Goal: Task Accomplishment & Management: Complete application form

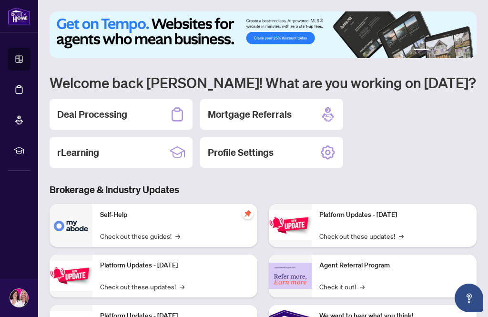
click at [91, 117] on h2 "Deal Processing" at bounding box center [92, 114] width 70 height 13
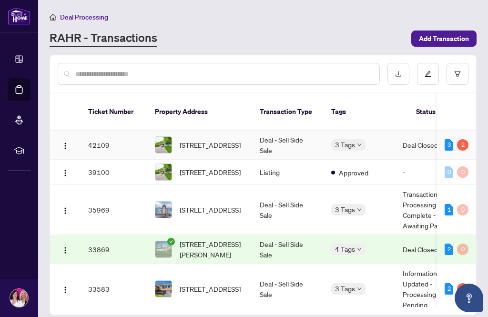
click at [122, 136] on td "42109" at bounding box center [114, 145] width 67 height 29
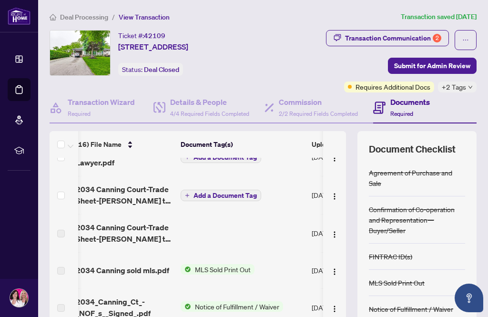
scroll to position [56, 6]
click at [336, 198] on img "button" at bounding box center [335, 196] width 8 height 8
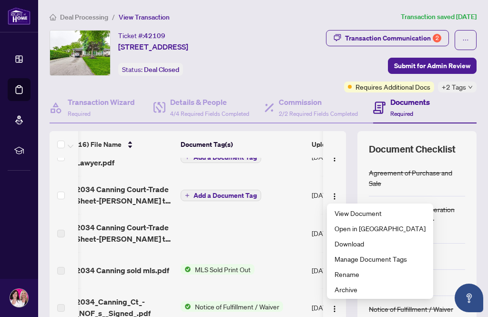
click at [360, 247] on span "Download" at bounding box center [379, 243] width 91 height 10
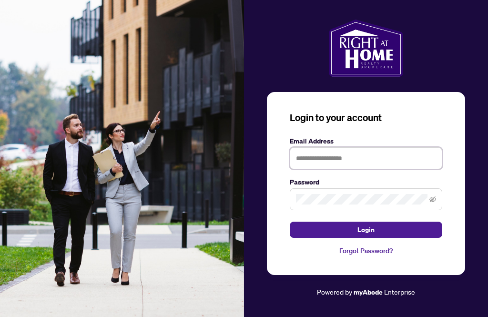
click at [406, 169] on input "text" at bounding box center [366, 158] width 152 height 22
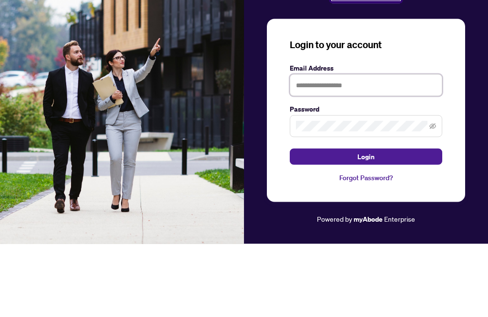
type input "**********"
click at [366, 222] on button "Login" at bounding box center [366, 230] width 152 height 16
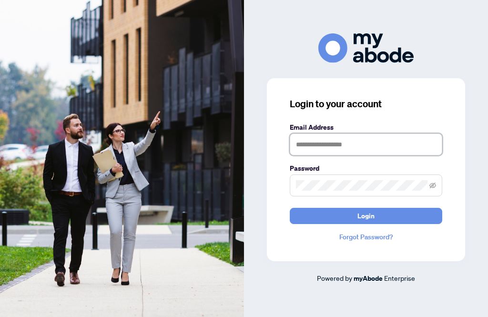
click at [320, 155] on input "text" at bounding box center [366, 144] width 152 height 22
type input "**********"
click at [300, 224] on button "Login" at bounding box center [366, 216] width 152 height 16
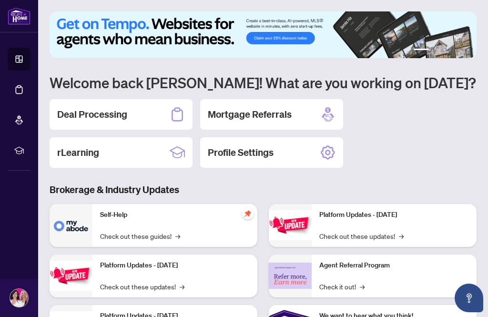
click at [85, 112] on h2 "Deal Processing" at bounding box center [92, 114] width 70 height 13
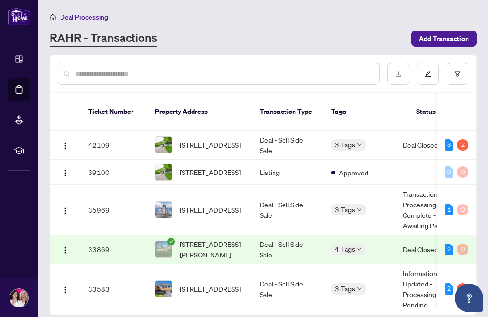
click at [130, 131] on td "42109" at bounding box center [114, 145] width 67 height 29
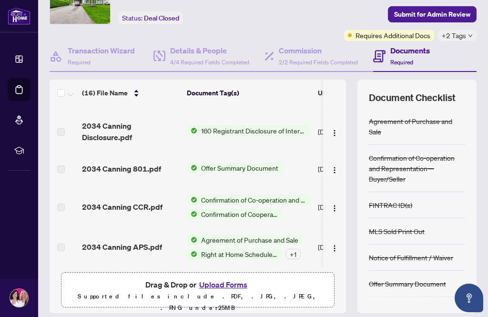
scroll to position [30, 0]
click at [222, 278] on button "Upload Forms" at bounding box center [223, 284] width 54 height 12
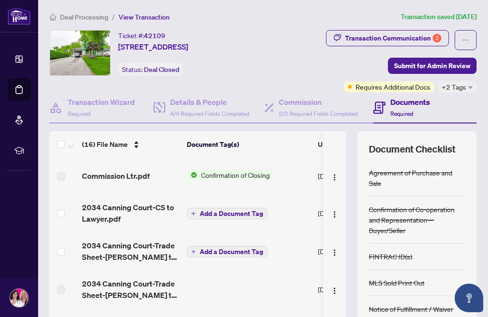
scroll to position [0, 0]
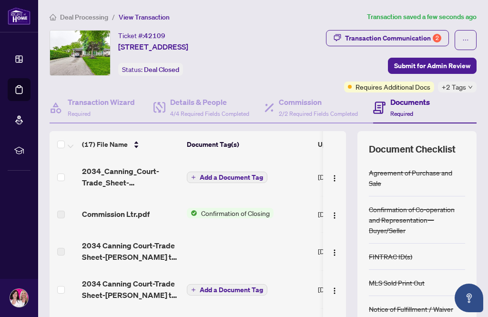
click at [215, 175] on span "Add a Document Tag" at bounding box center [231, 177] width 63 height 7
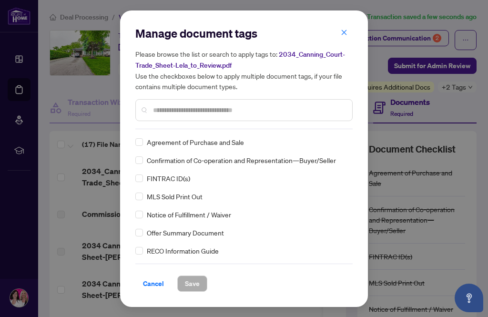
click at [185, 126] on div "Manage document tags Please browse the list or search to apply tags to: 2034_Ca…" at bounding box center [243, 77] width 217 height 103
click at [180, 112] on input "text" at bounding box center [249, 110] width 192 height 10
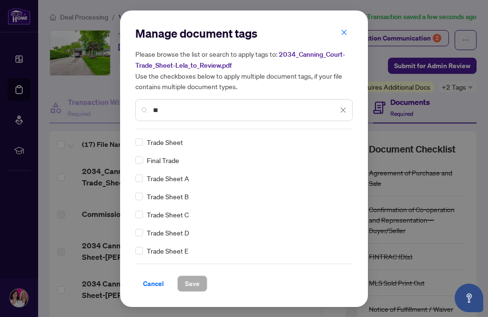
type input "*"
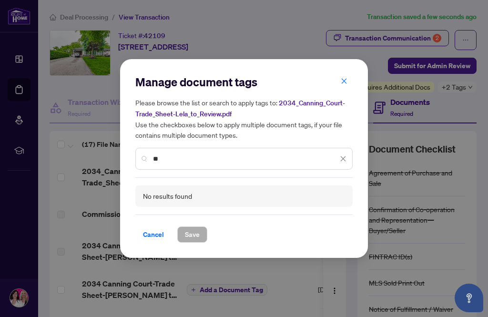
type input "*"
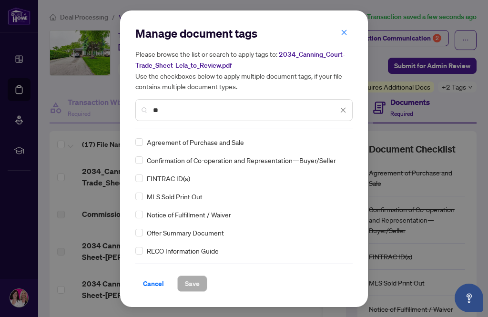
type input "*"
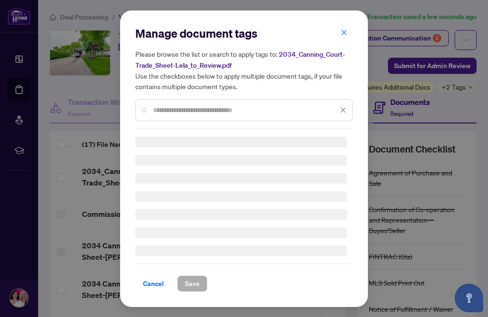
type input "*"
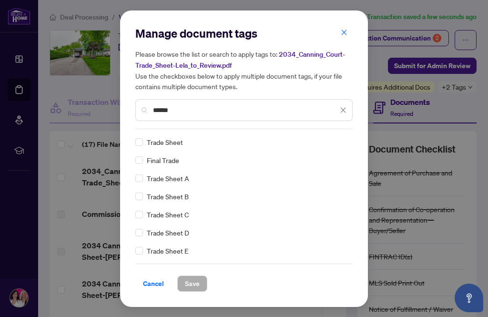
type input "*****"
click at [197, 284] on span "Save" at bounding box center [192, 283] width 15 height 15
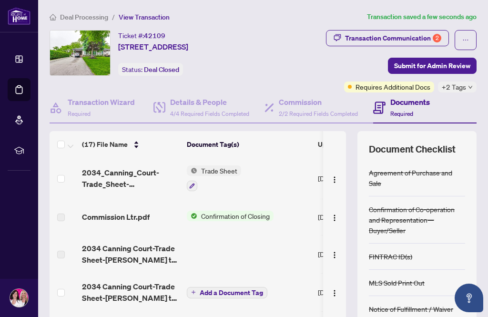
click at [193, 186] on icon "button" at bounding box center [192, 186] width 6 height 6
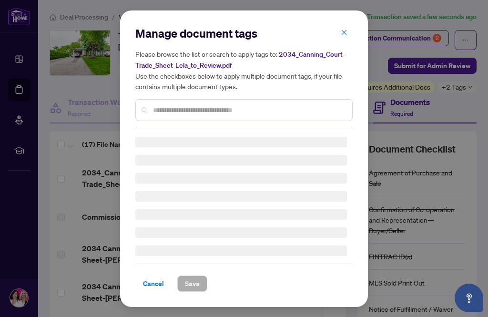
click at [169, 112] on input "text" at bounding box center [249, 110] width 192 height 10
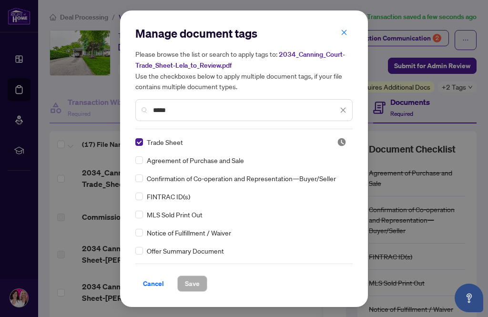
type input "******"
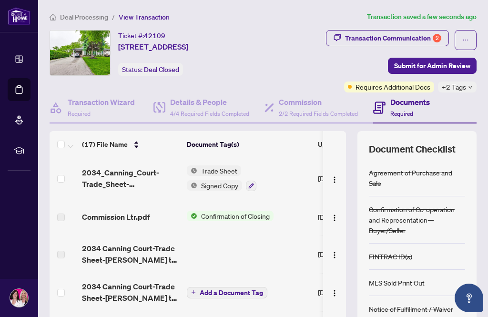
click at [448, 67] on span "Submit for Admin Review" at bounding box center [432, 65] width 76 height 15
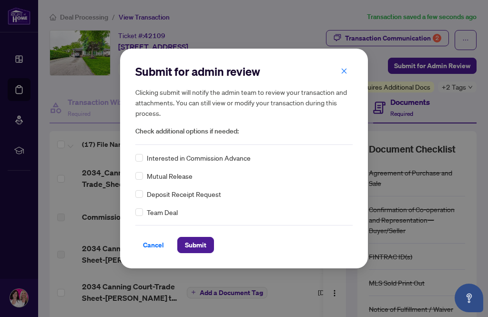
scroll to position [30, 0]
click at [200, 246] on span "Submit" at bounding box center [195, 244] width 21 height 15
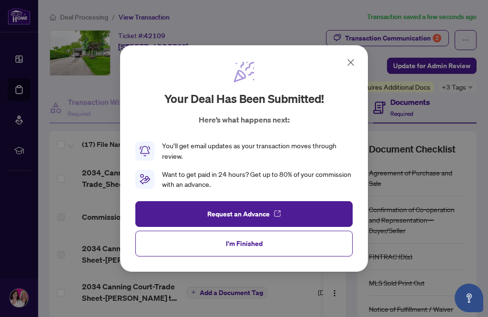
click at [306, 244] on button "I'm Finished" at bounding box center [243, 244] width 217 height 26
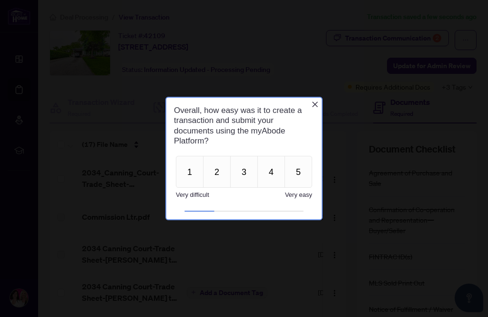
scroll to position [0, 0]
click at [312, 105] on icon "Close button" at bounding box center [315, 105] width 8 height 8
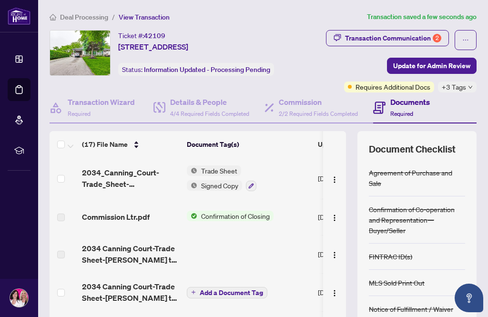
click at [76, 14] on span "Deal Processing" at bounding box center [84, 17] width 48 height 9
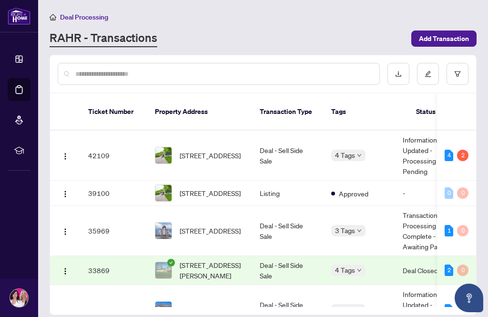
scroll to position [30, 0]
click at [0, 0] on link "Mortgage Referrals" at bounding box center [0, 0] width 0 height 0
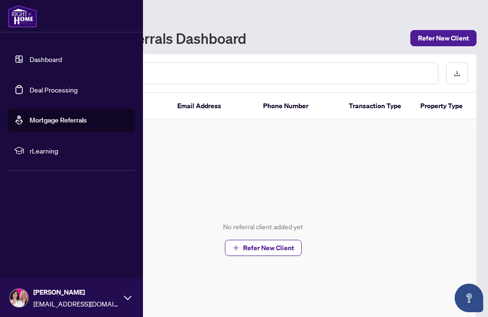
click at [38, 56] on link "Dashboard" at bounding box center [46, 59] width 32 height 9
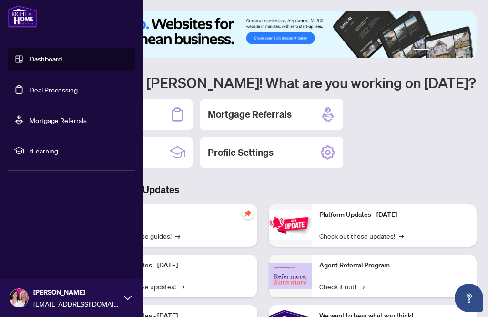
click at [191, 183] on h3 "Brokerage & Industry Updates" at bounding box center [263, 189] width 427 height 13
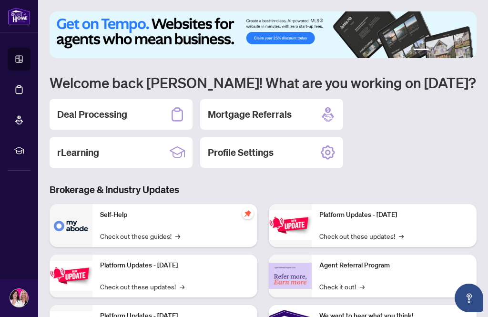
click at [16, 21] on img at bounding box center [19, 16] width 23 height 18
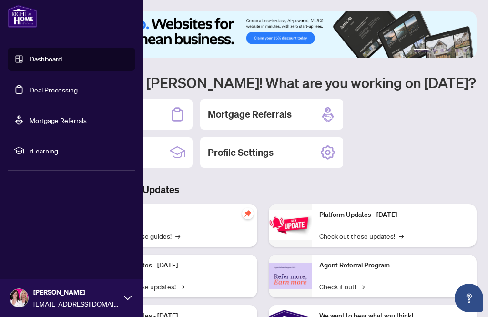
click at [437, 138] on div "Deal Processing Mortgage Referrals rLearning Profile Settings" at bounding box center [263, 133] width 427 height 69
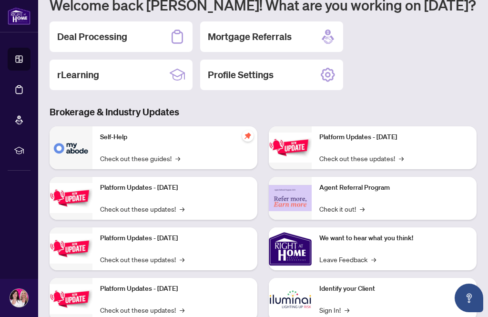
scroll to position [77, 0]
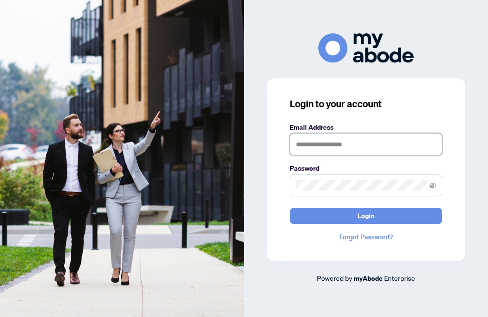
click at [306, 155] on input "text" at bounding box center [366, 144] width 152 height 22
type input "**********"
click at [307, 224] on button "Login" at bounding box center [366, 216] width 152 height 16
